Goal: Navigation & Orientation: Find specific page/section

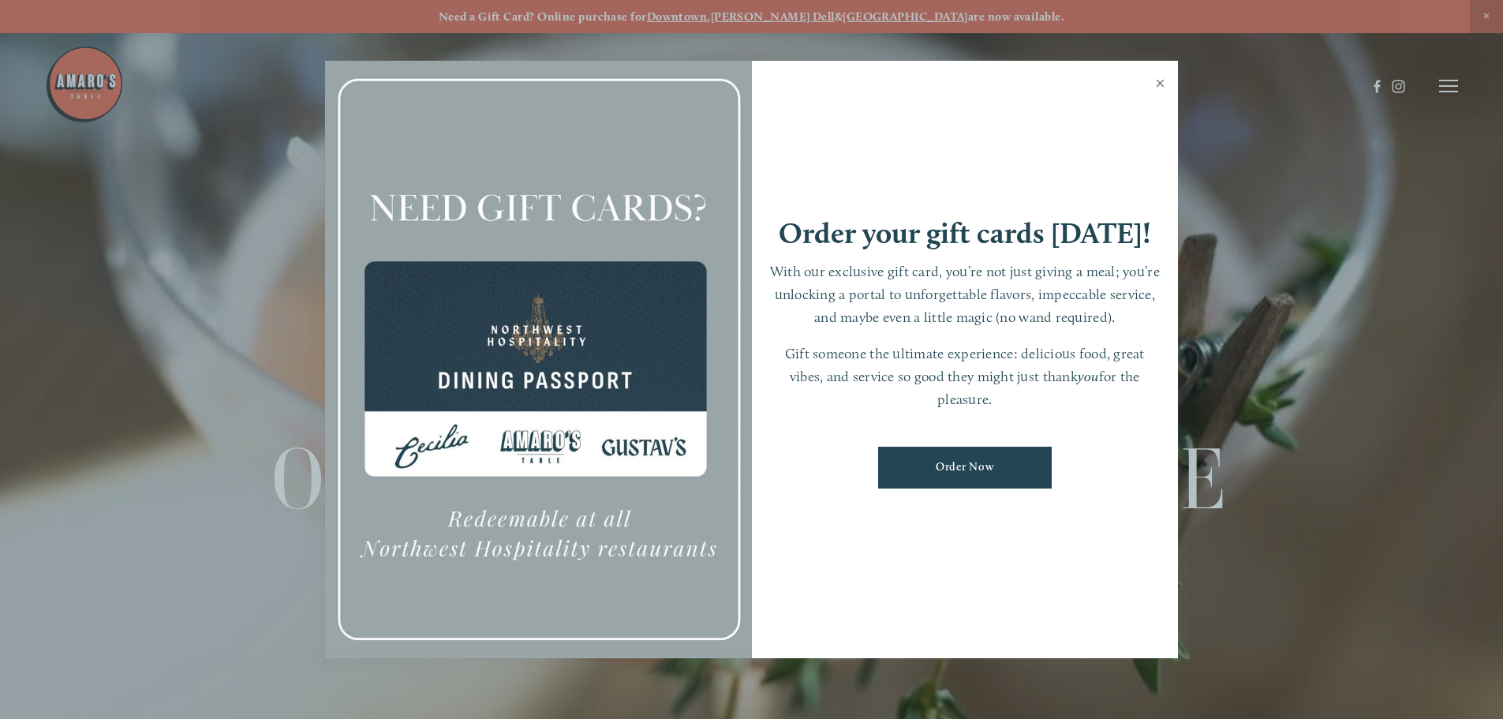
click at [1166, 84] on link "Close" at bounding box center [1160, 85] width 31 height 44
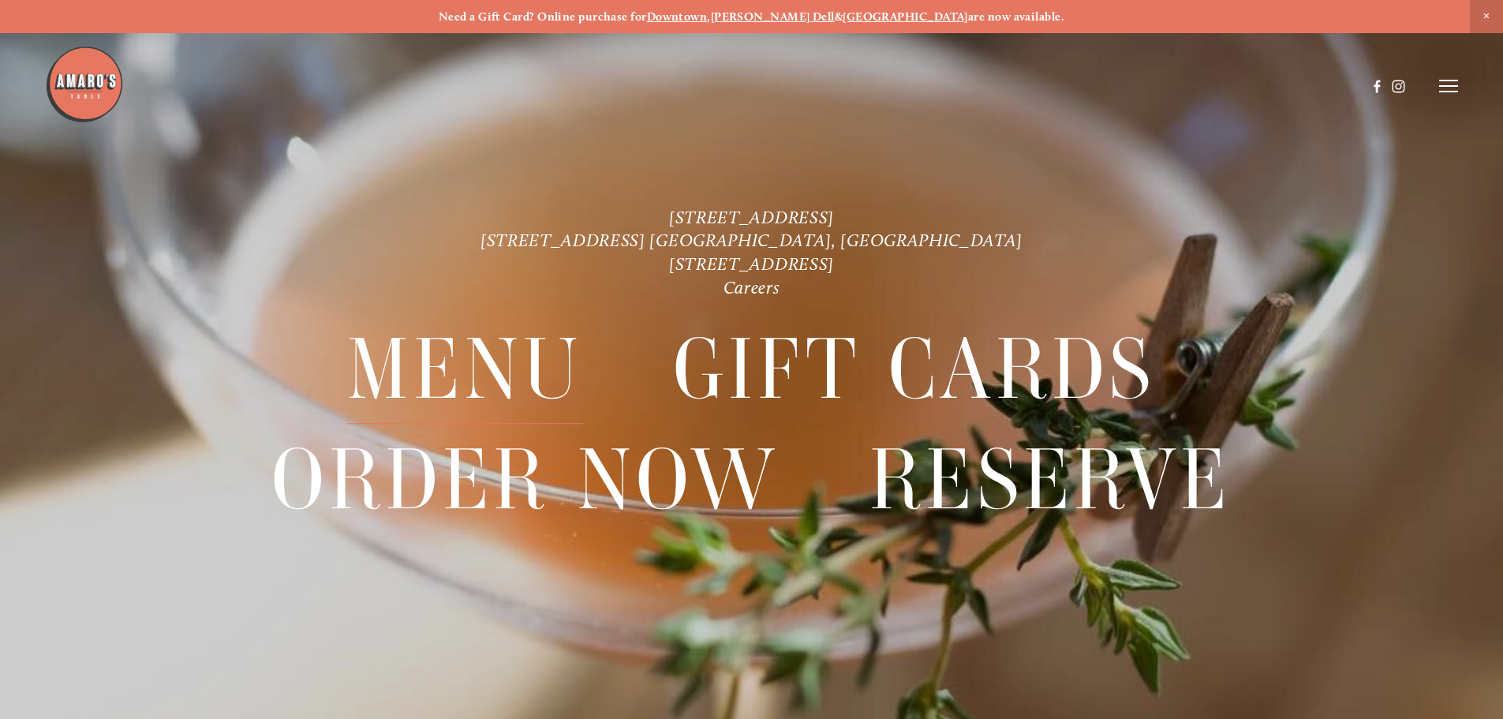
click at [496, 370] on span "Menu" at bounding box center [464, 370] width 235 height 109
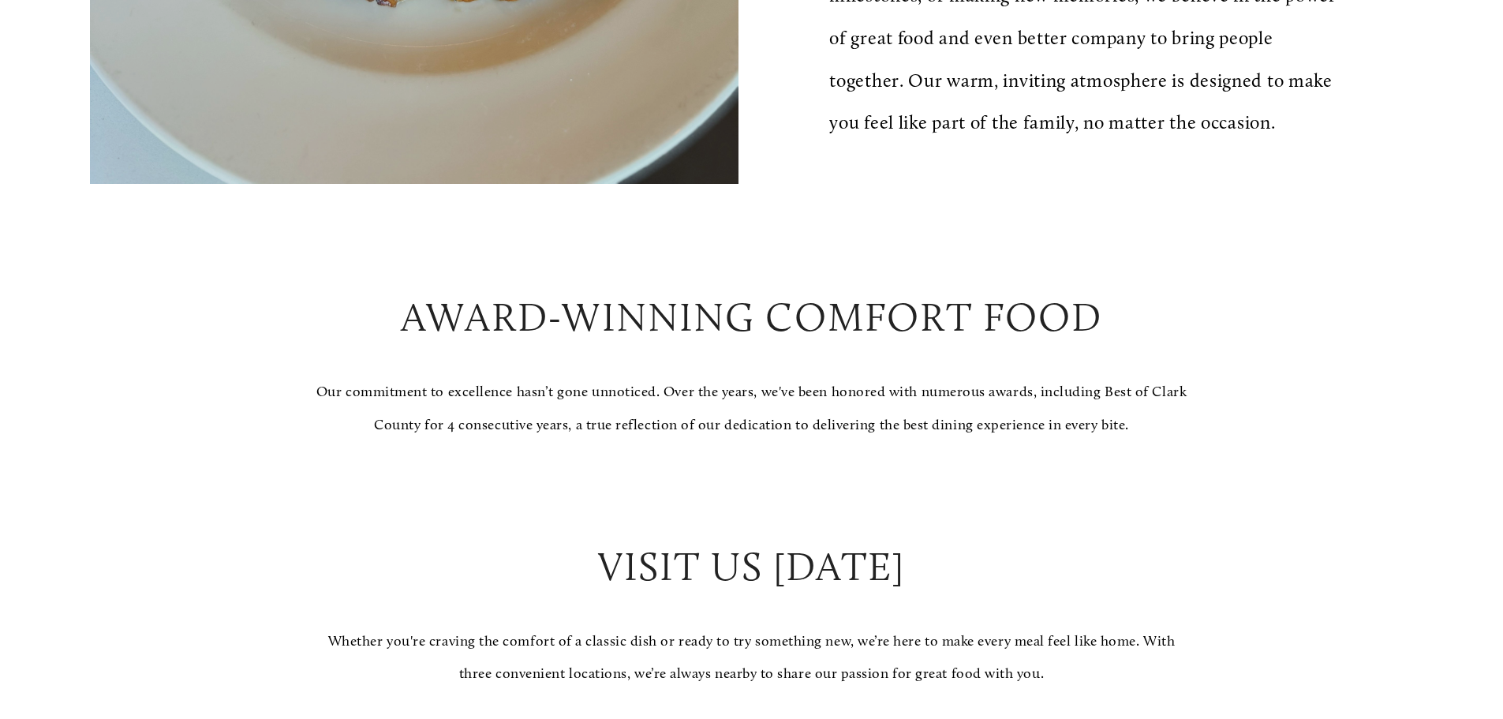
click at [1075, 441] on p "Our commitment to excellence hasn’t gone unnoticed. Over the years, we've been …" at bounding box center [751, 409] width 873 height 66
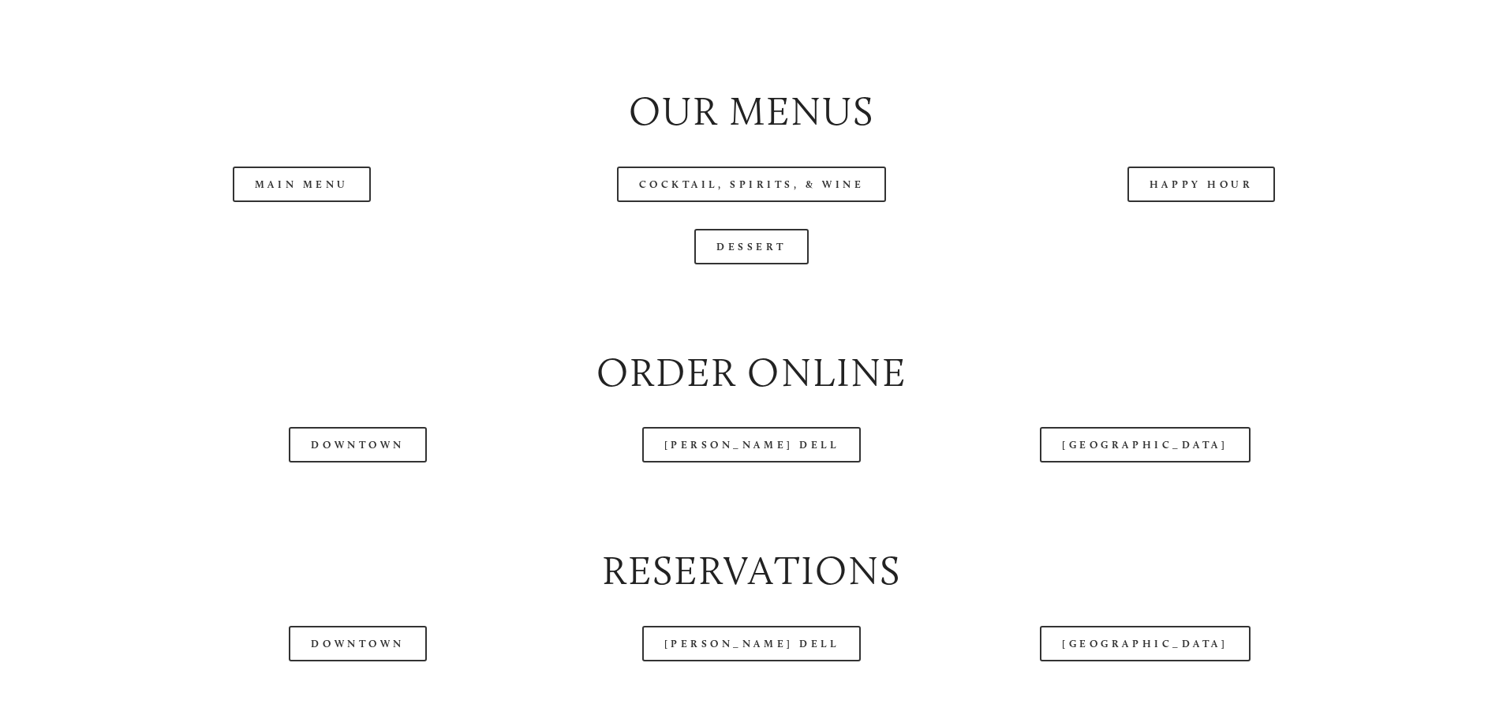
scroll to position [1804, 0]
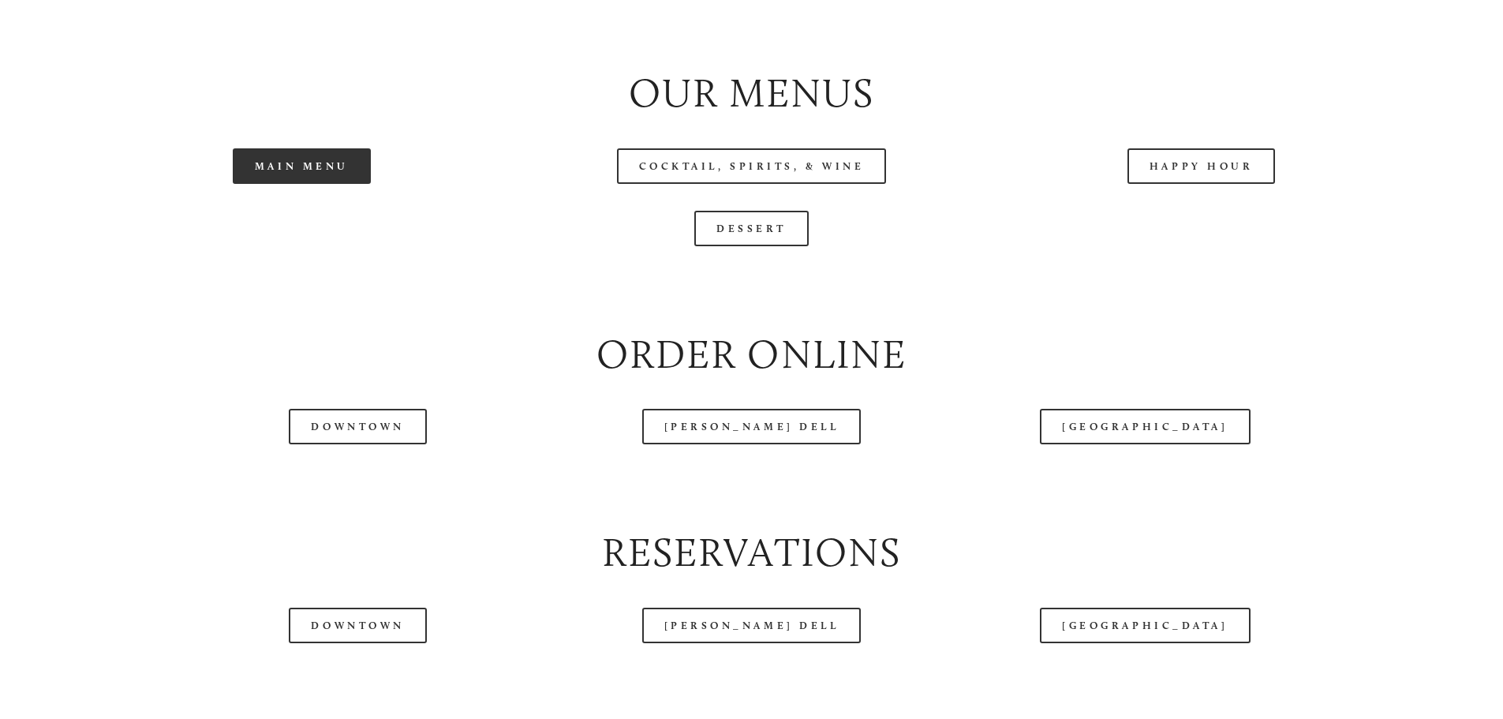
click at [329, 184] on link "Main Menu" at bounding box center [302, 166] width 138 height 36
